Goal: Task Accomplishment & Management: Manage account settings

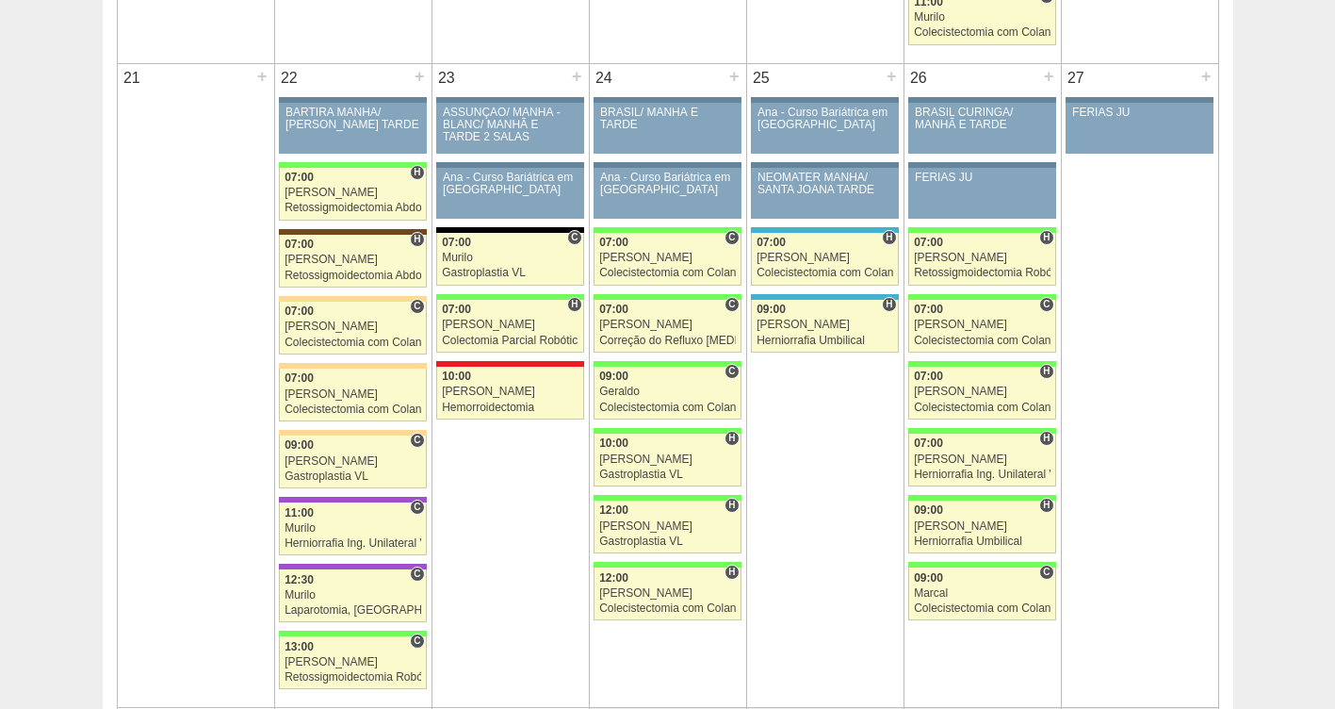
scroll to position [2643, 0]
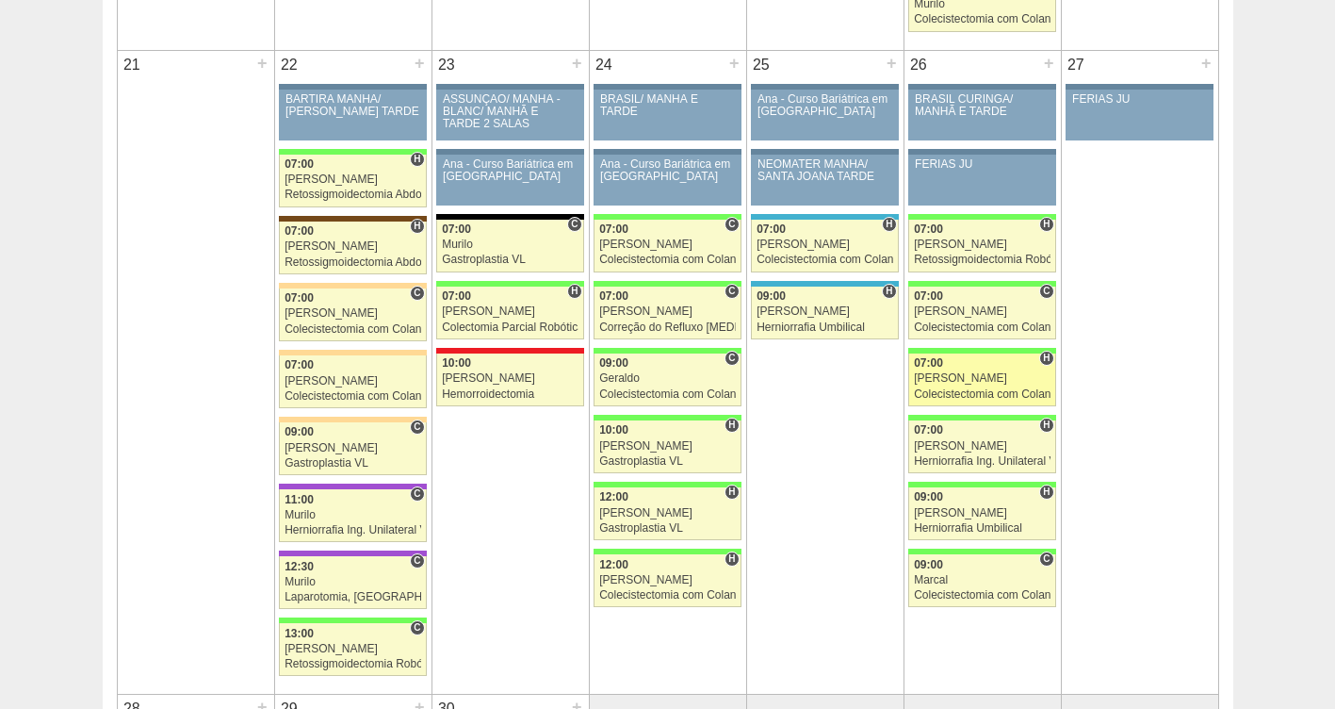
click at [960, 373] on div "[PERSON_NAME]" at bounding box center [982, 378] width 137 height 12
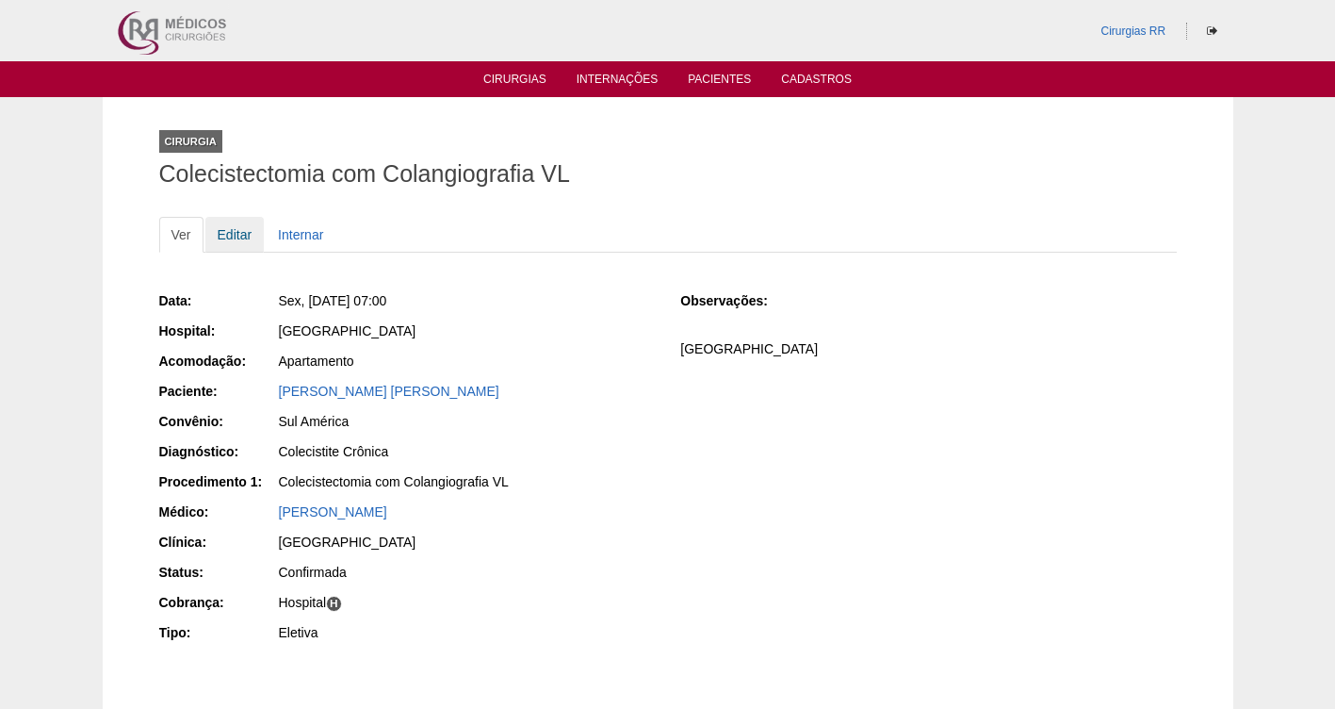
click at [240, 235] on link "Editar" at bounding box center [234, 235] width 59 height 36
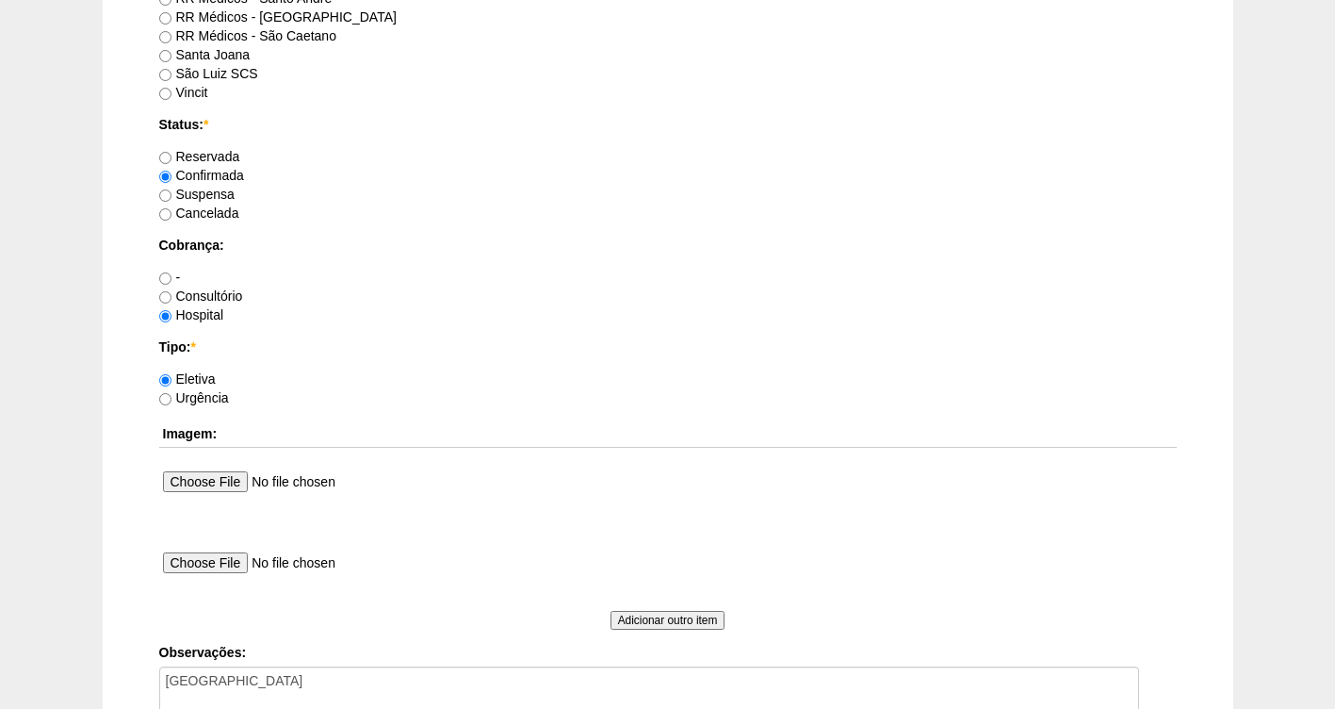
scroll to position [1551, 0]
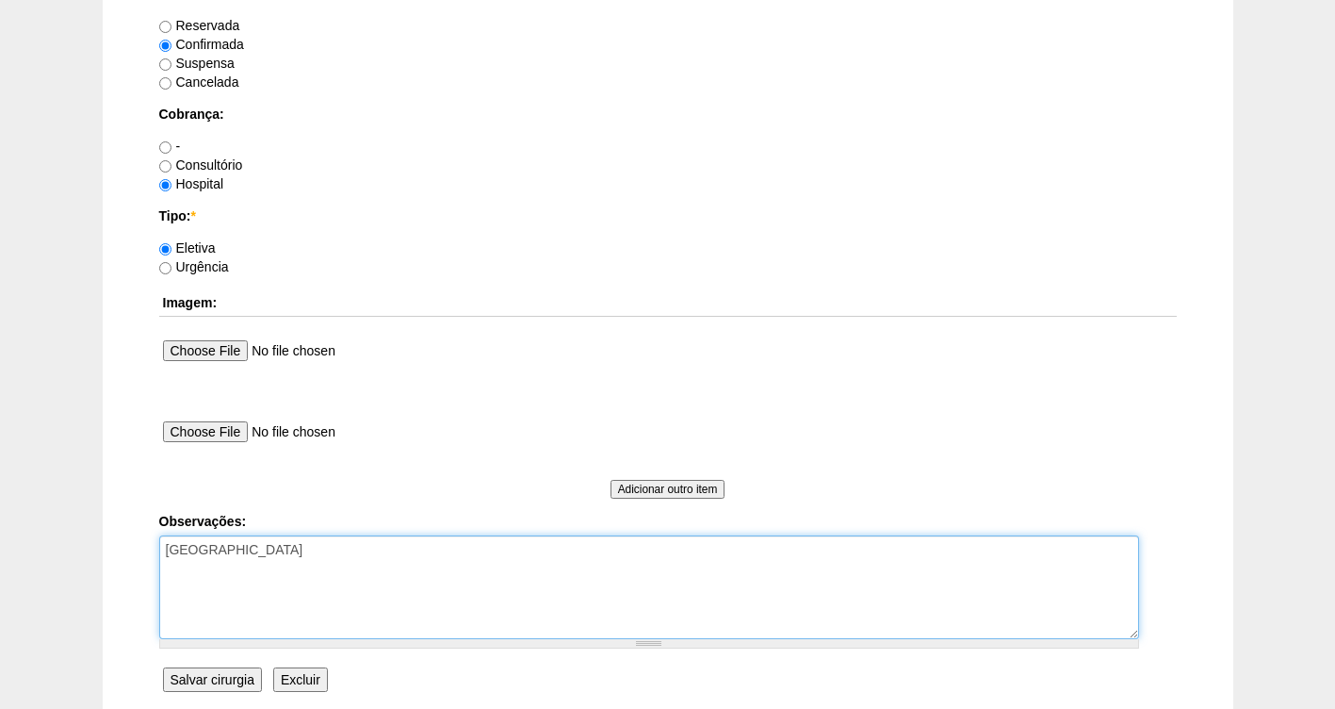
click at [435, 553] on textarea "[GEOGRAPHIC_DATA]" at bounding box center [649, 587] width 980 height 104
type textarea "FATURADO HOSPITAL AUTORIZADA- VALIDADE DA GUIA 26/09"
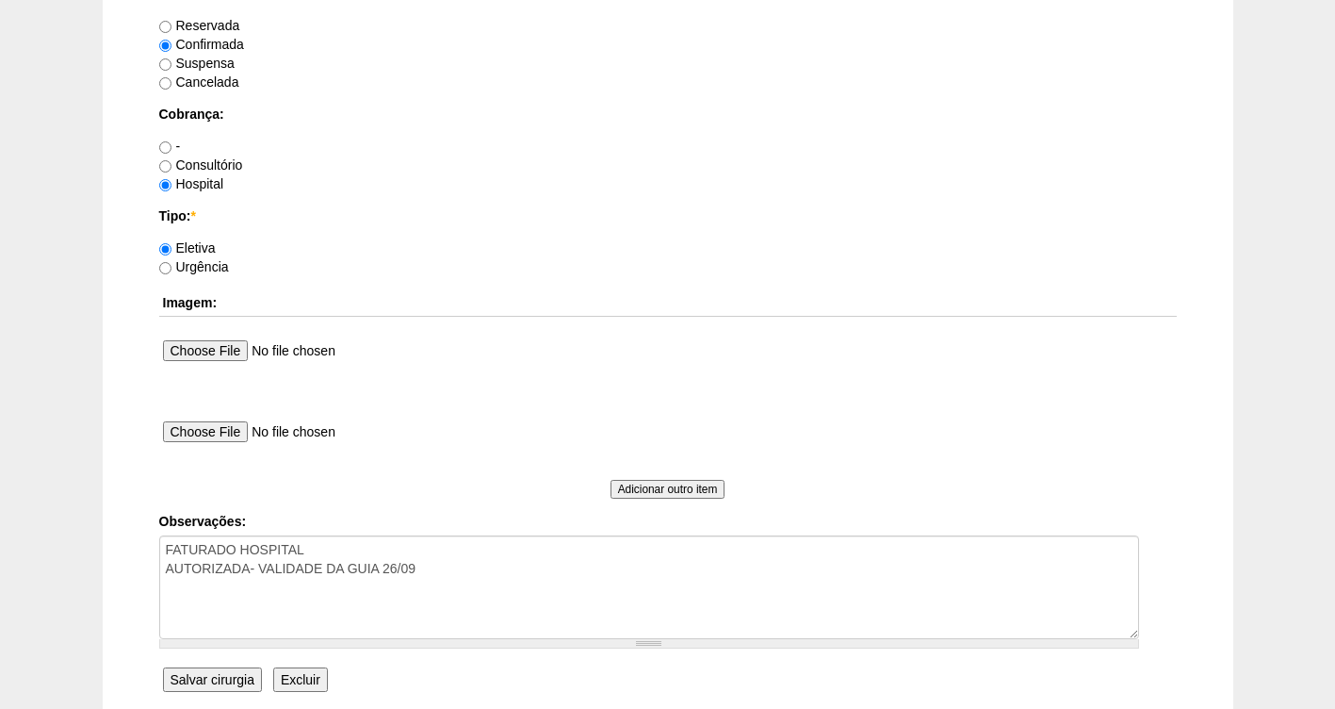
click at [226, 673] on input "Salvar cirurgia" at bounding box center [212, 679] width 99 height 24
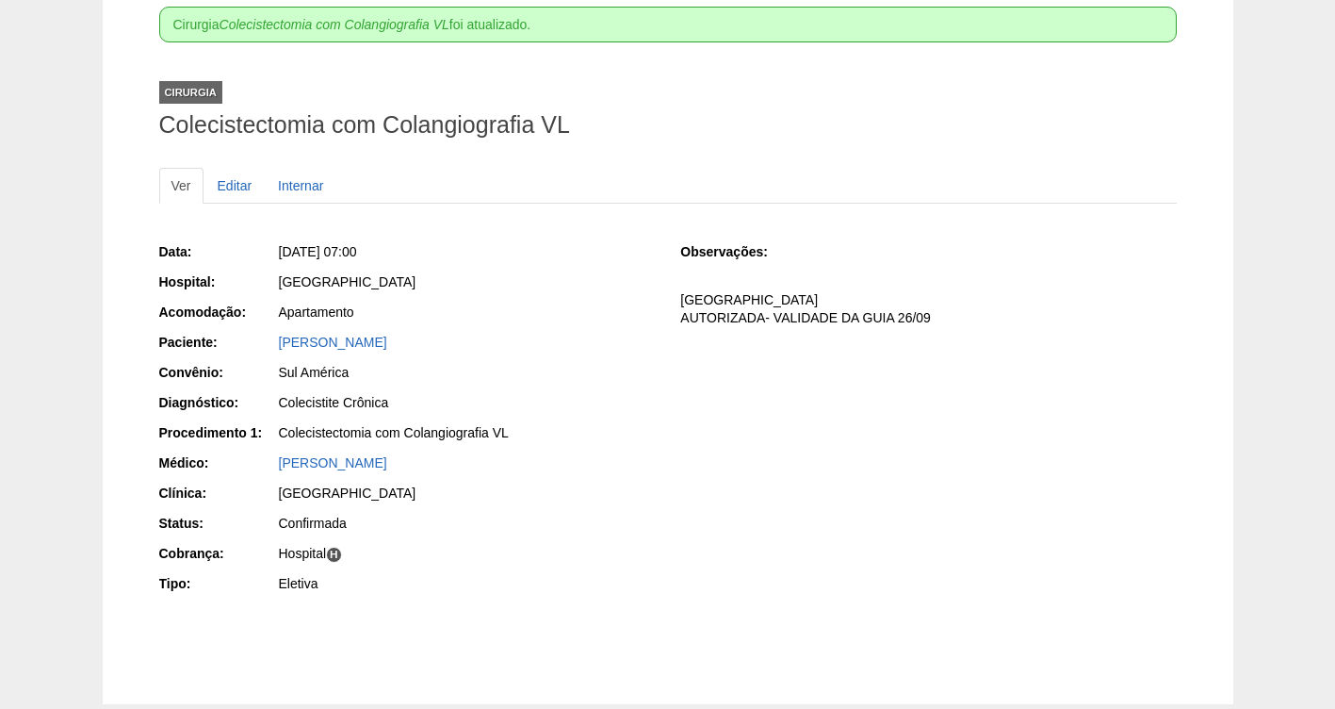
scroll to position [149, 0]
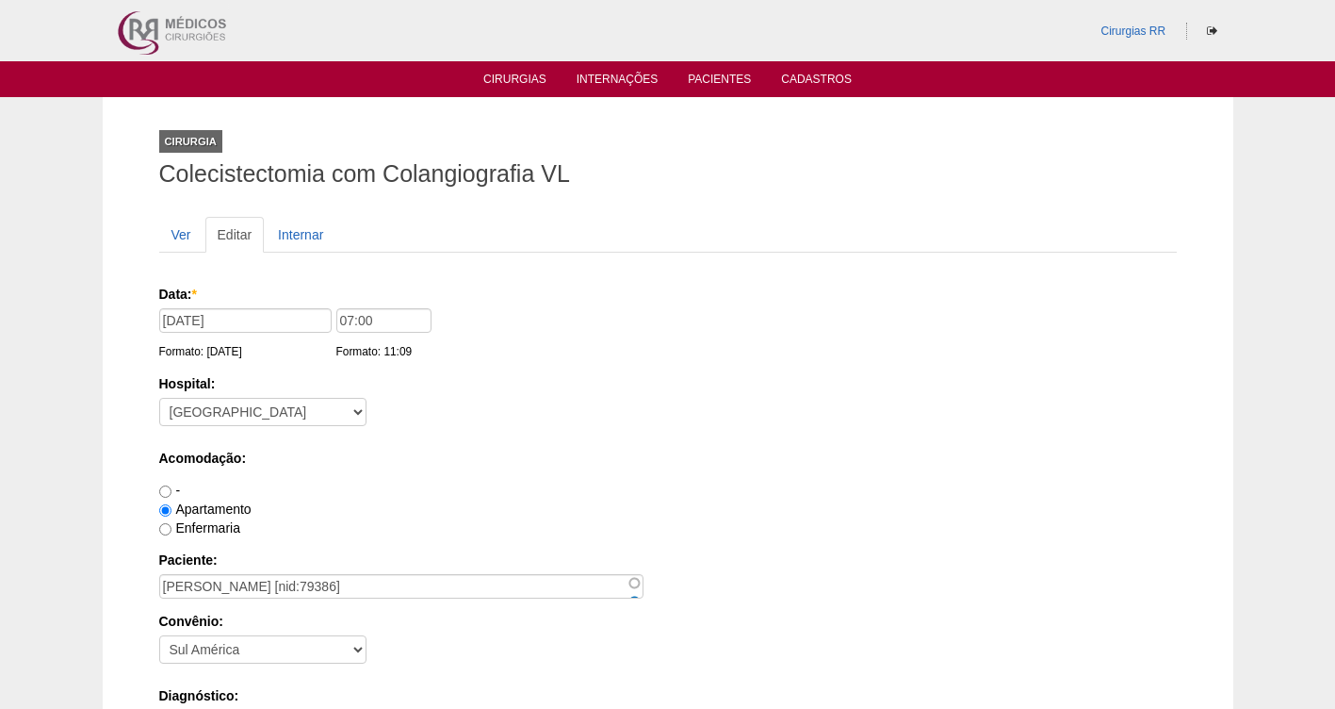
scroll to position [1549, 0]
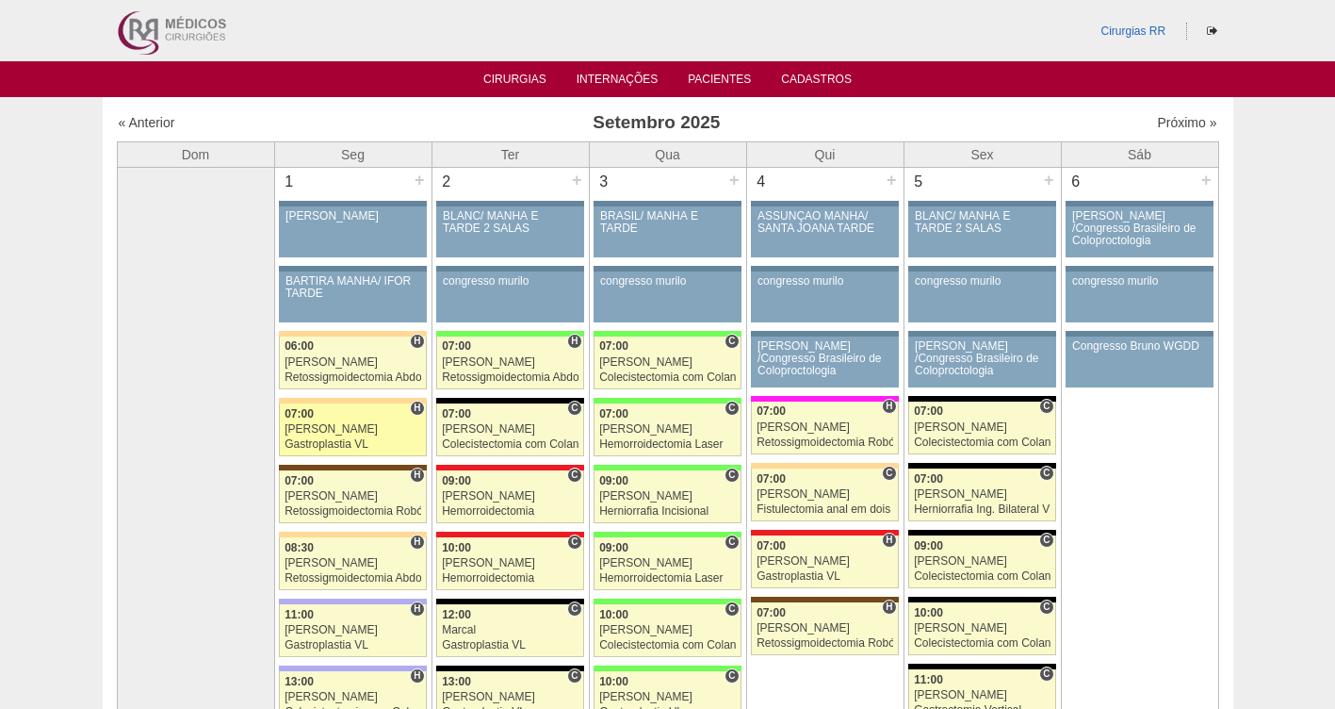
click at [299, 431] on div "[PERSON_NAME]" at bounding box center [353, 429] width 137 height 12
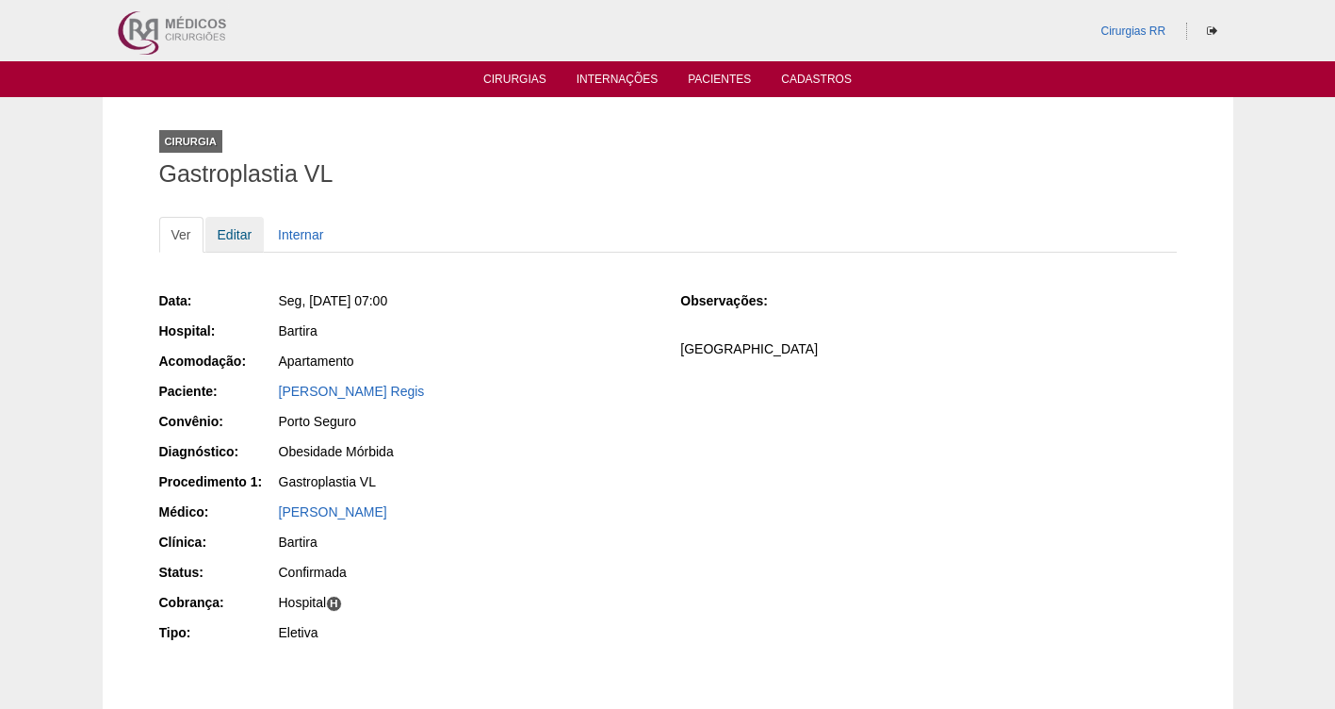
click at [226, 231] on link "Editar" at bounding box center [234, 235] width 59 height 36
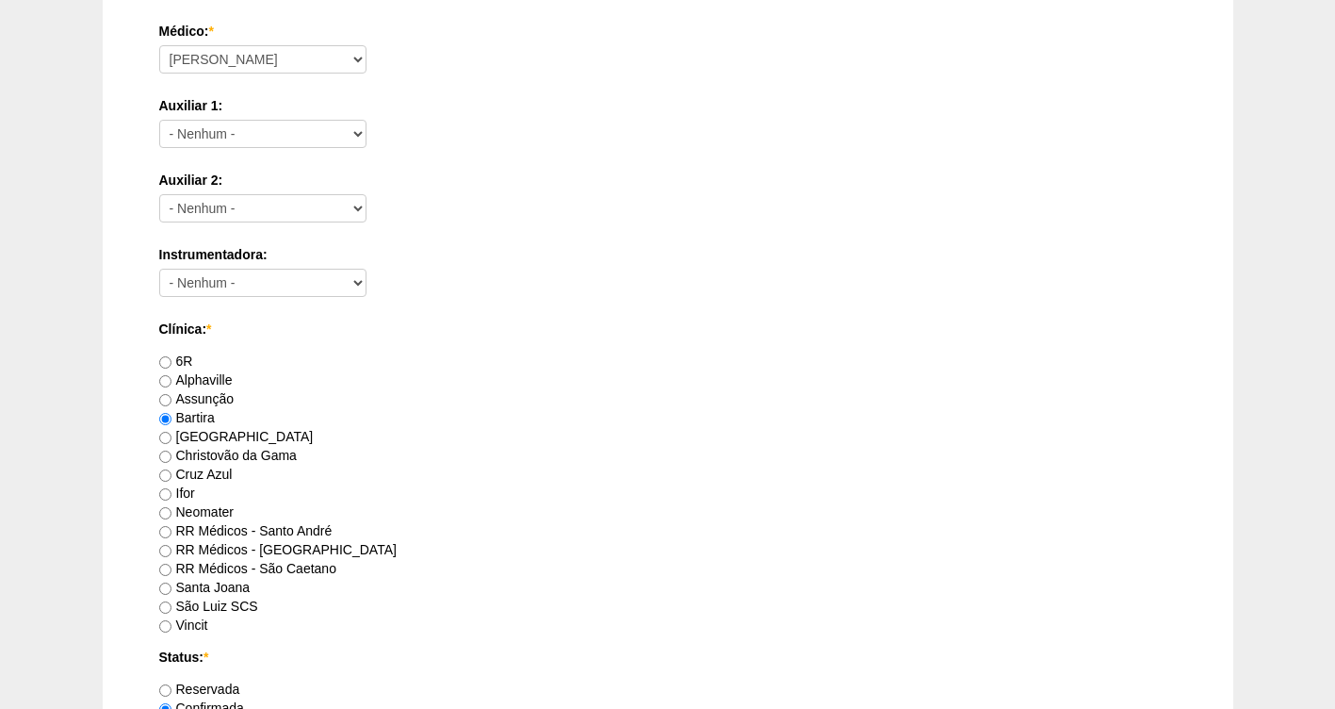
scroll to position [1720, 0]
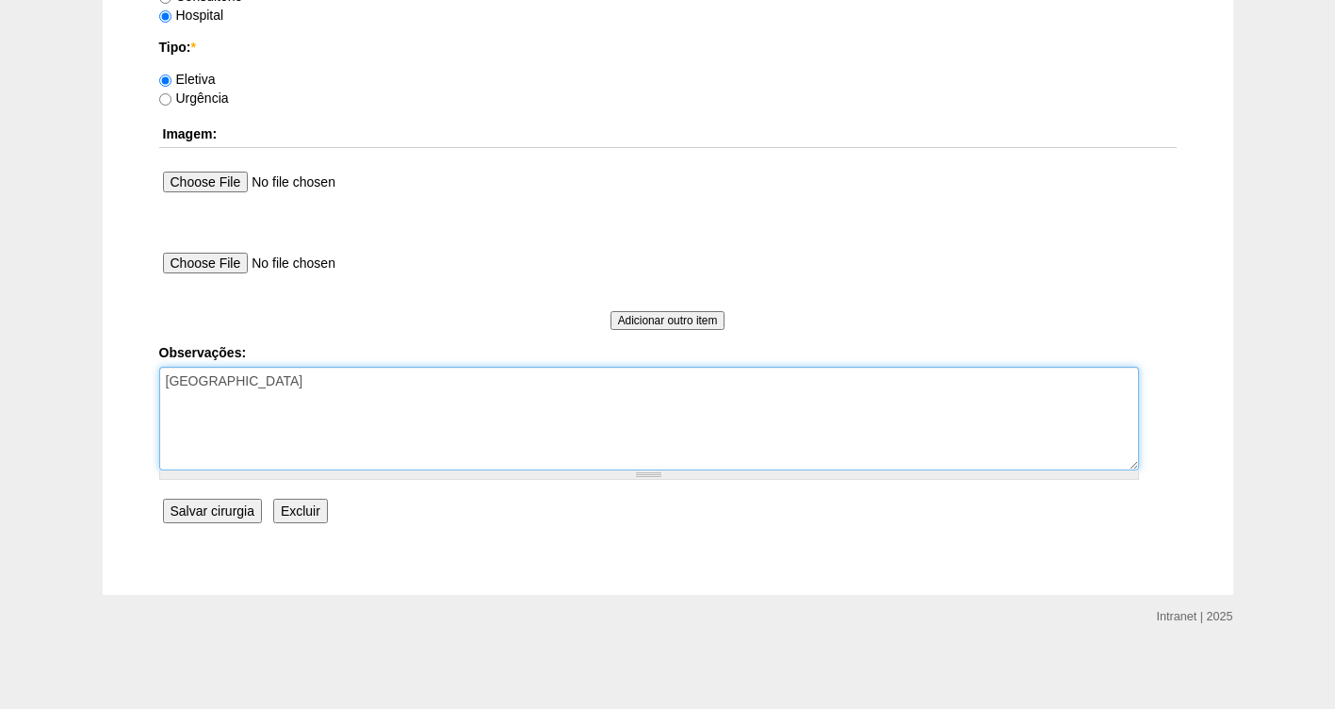
drag, startPoint x: 372, startPoint y: 385, endPoint x: 371, endPoint y: 376, distance: 9.5
click at [372, 384] on textarea "[GEOGRAPHIC_DATA]" at bounding box center [649, 419] width 980 height 104
type textarea "COBRANÇA HOSPITAL AUTORIZADA VALIDADE DA GUIA 01/10"
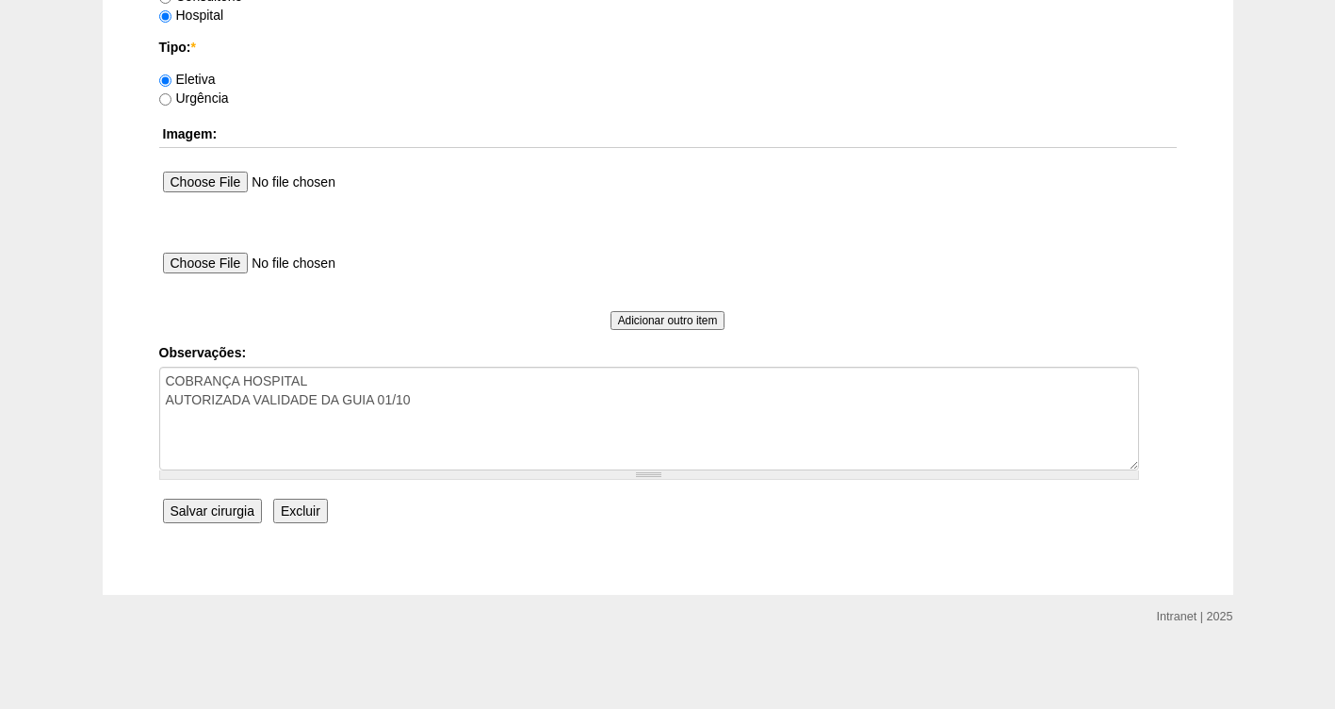
click at [221, 510] on input "Salvar cirurgia" at bounding box center [212, 510] width 99 height 24
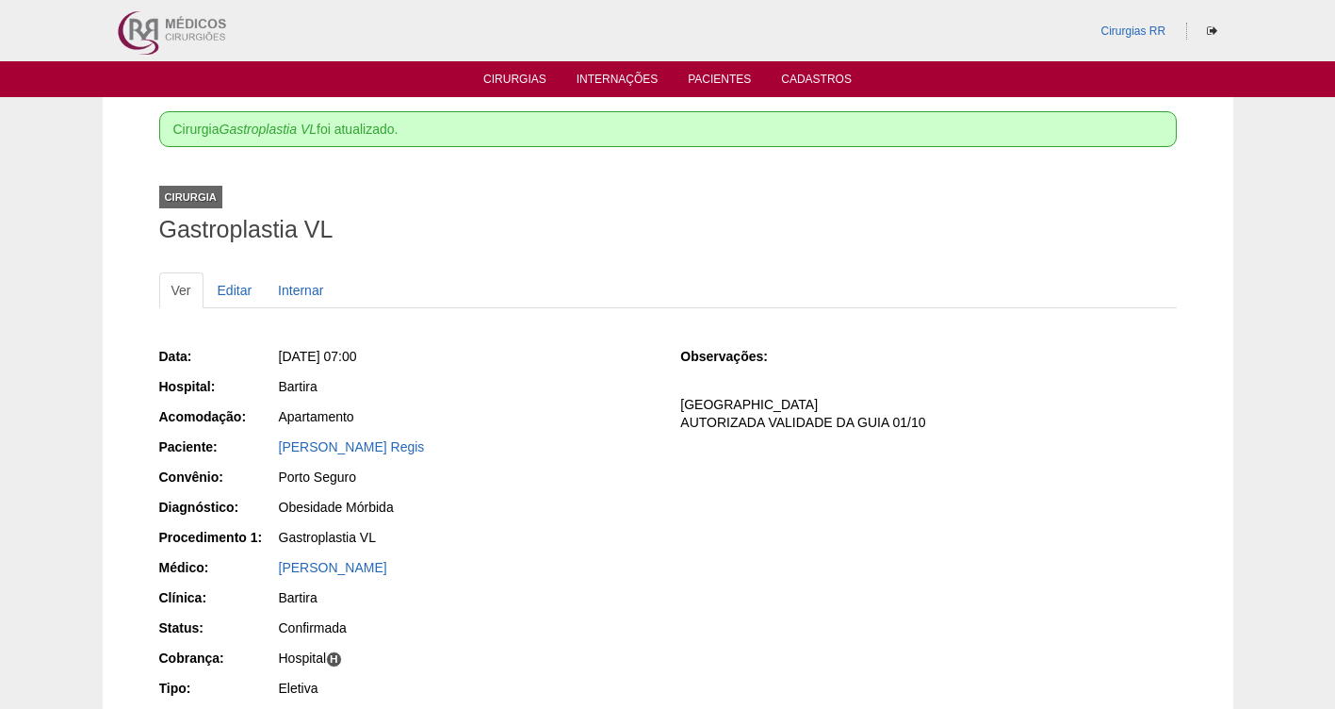
drag, startPoint x: 468, startPoint y: 446, endPoint x: 253, endPoint y: 448, distance: 214.9
click at [253, 448] on div "Paciente: [PERSON_NAME] Regis" at bounding box center [407, 449] width 496 height 24
copy div "Paciente: [PERSON_NAME]"
click at [512, 74] on link "Cirurgias" at bounding box center [514, 81] width 63 height 16
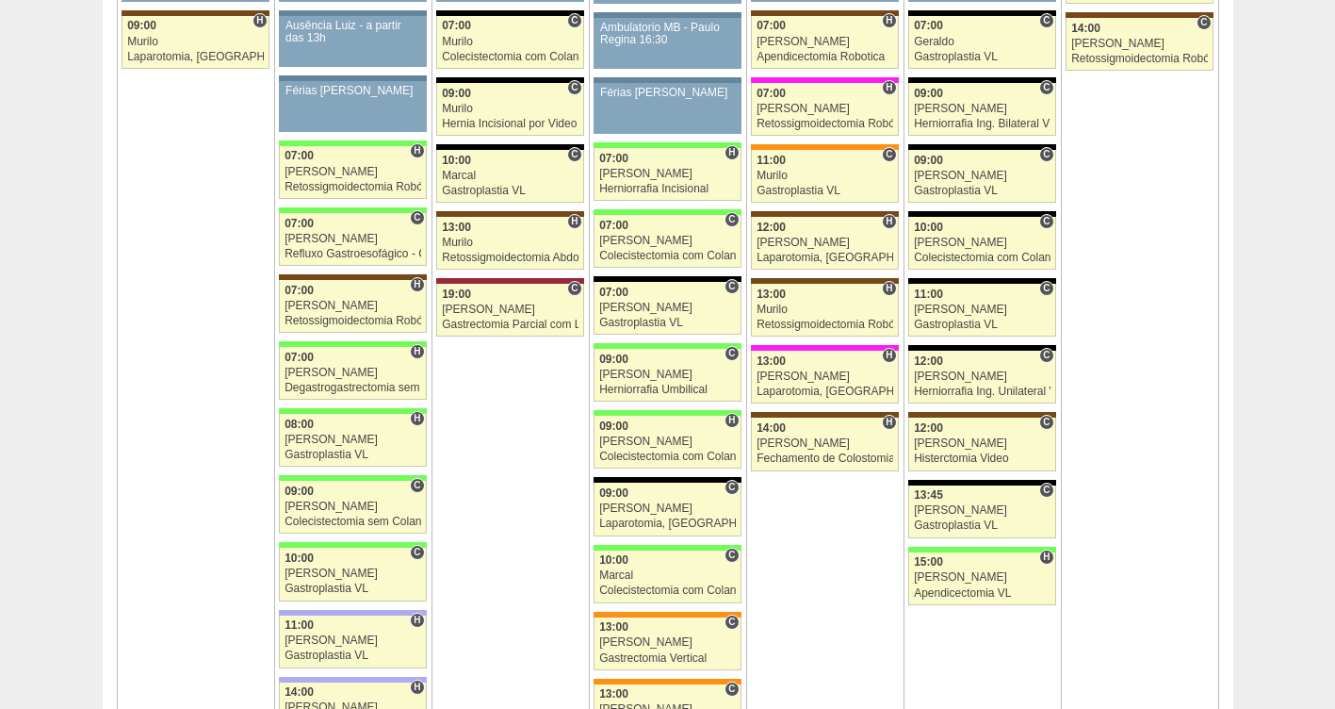
scroll to position [2456, 0]
